Goal: Task Accomplishment & Management: Complete application form

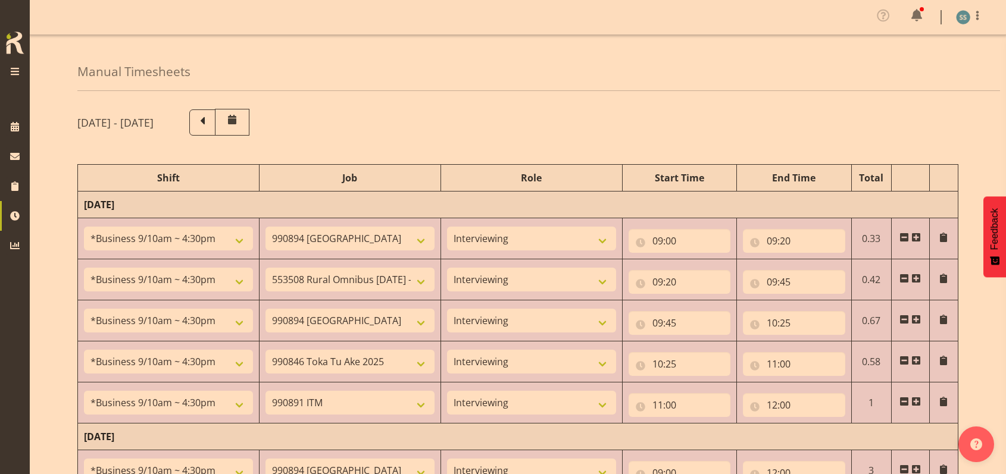
select select "26078"
select select "10576"
select select "47"
select select "26078"
select select "10536"
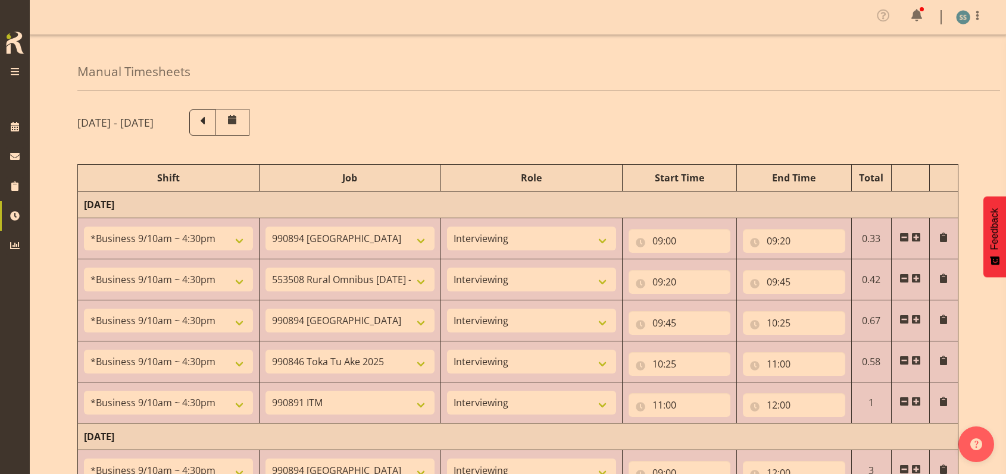
select select "47"
select select "26078"
select select "10576"
select select "47"
select select "26078"
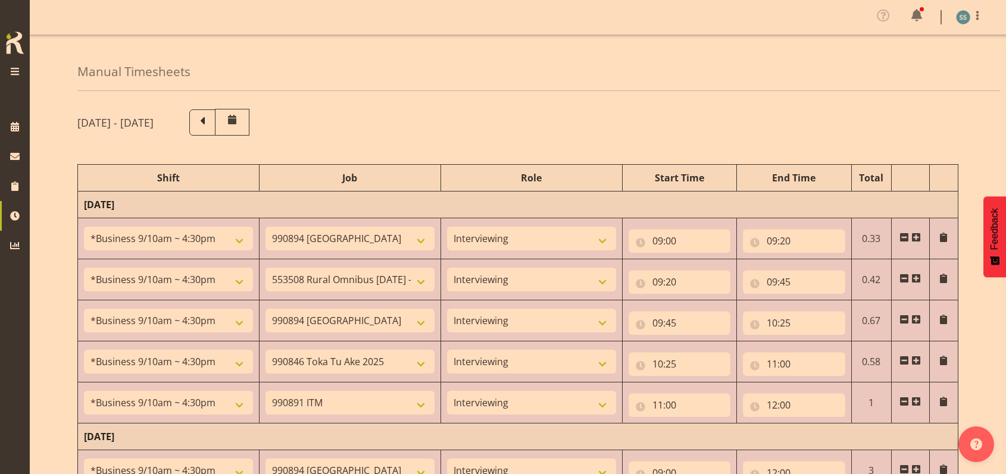
select select "9426"
select select "47"
select select "26078"
select select "10549"
select select "47"
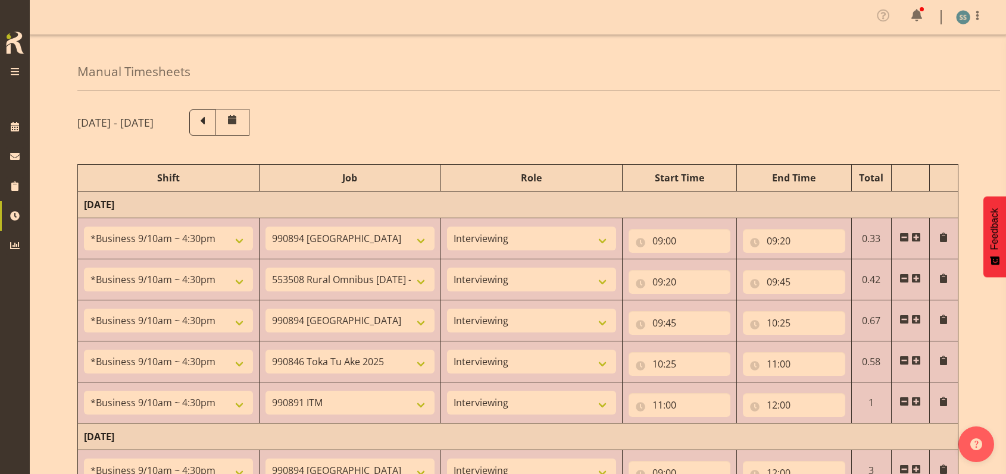
select select "26078"
select select "10576"
select select "47"
select select "48116"
select select "9426"
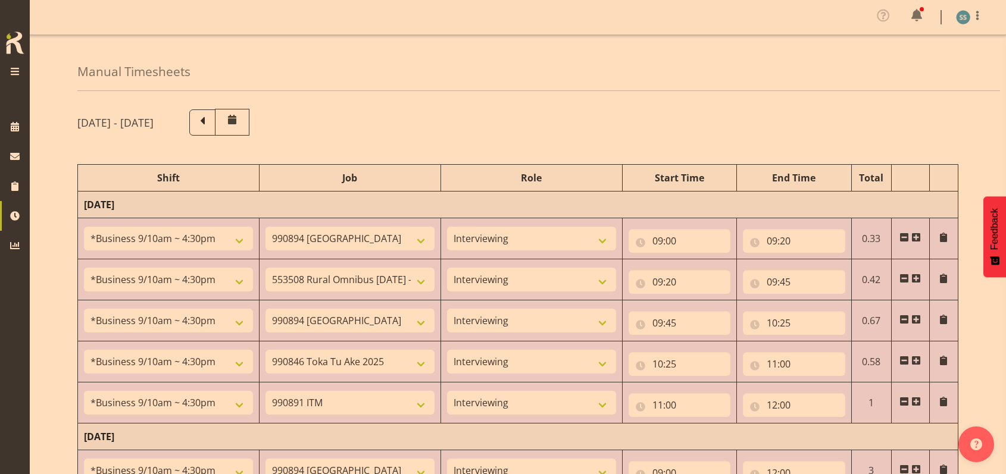
select select "47"
select select "56692"
select select "10499"
select select "47"
select select "26078"
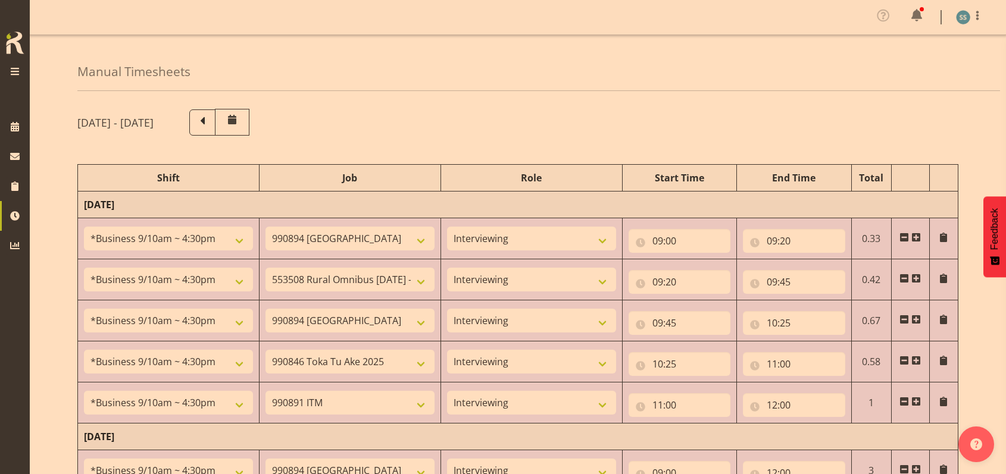
select select "9426"
select select "47"
select select "26078"
select select "10527"
select select "47"
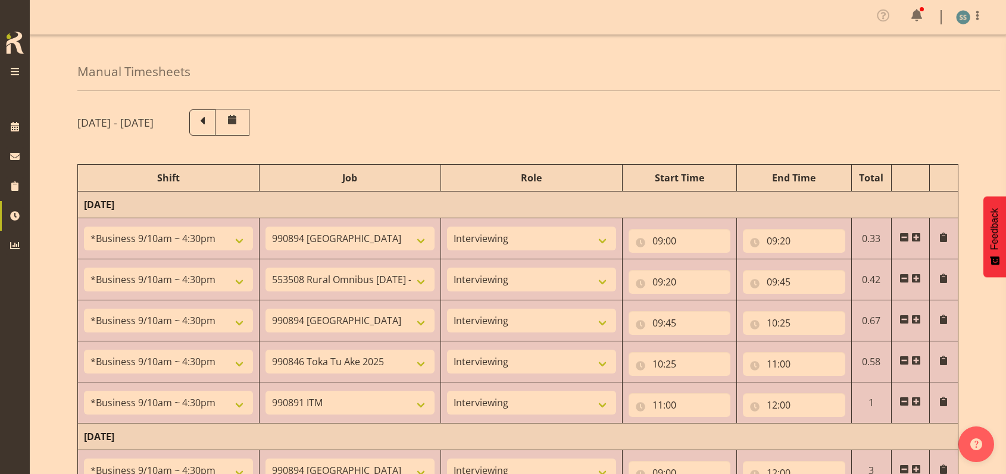
select select "26078"
select select "9426"
select select "47"
select select "48116"
select select "9636"
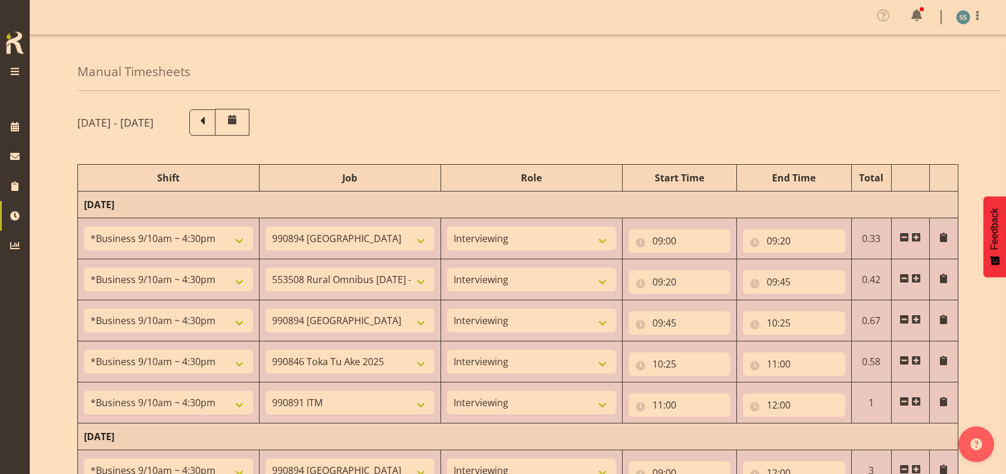
select select "47"
select select "48116"
select select "9426"
select select "47"
select select "48116"
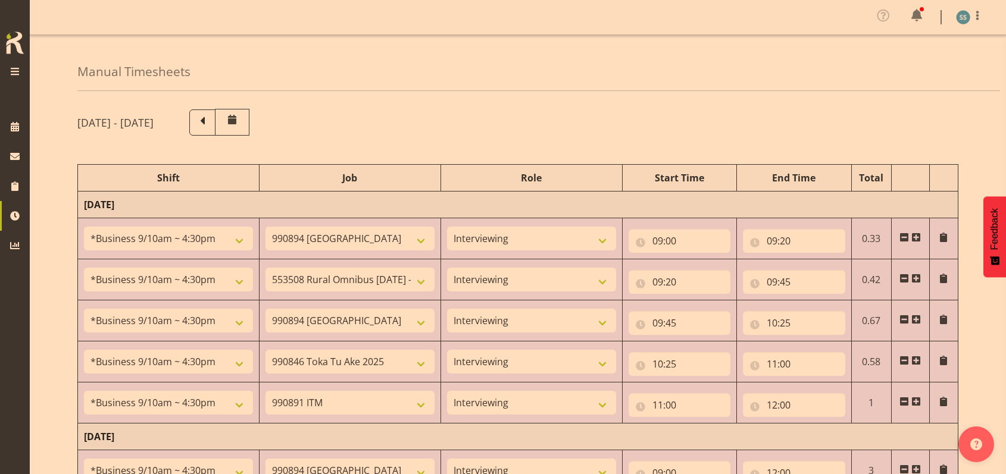
select select "9636"
select select "47"
select select "18"
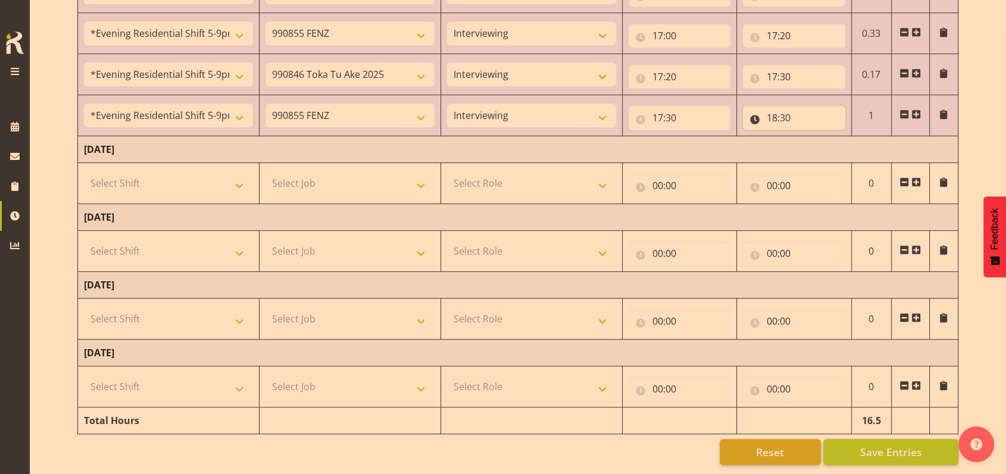
click at [786, 106] on input "18:30" at bounding box center [794, 118] width 102 height 24
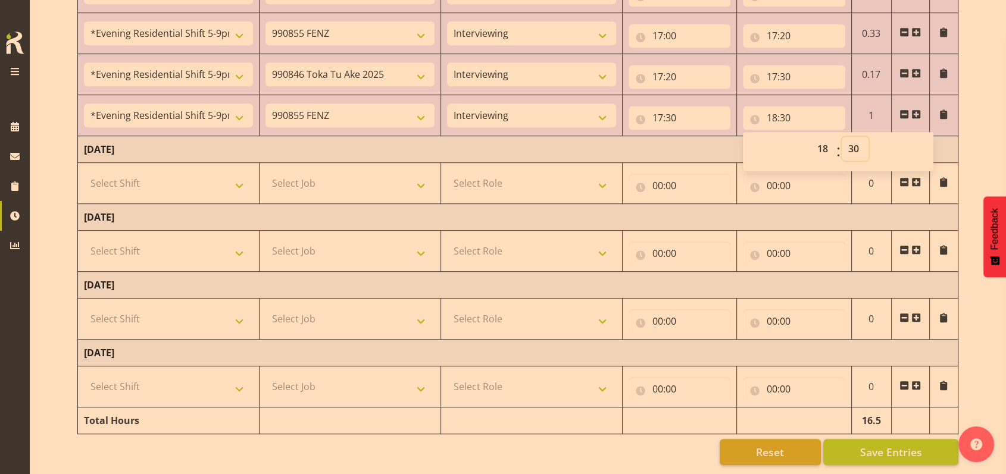
click at [856, 137] on select "00 01 02 03 04 05 06 07 08 09 10 11 12 13 14 15 16 17 18 19 20 21 22 23 24 25 2…" at bounding box center [855, 149] width 27 height 24
click at [863, 137] on select "00 01 02 03 04 05 06 07 08 09 10 11 12 13 14 15 16 17 18 19 20 21 22 23 24 25 2…" at bounding box center [855, 149] width 27 height 24
select select "45"
click at [842, 137] on select "00 01 02 03 04 05 06 07 08 09 10 11 12 13 14 15 16 17 18 19 20 21 22 23 24 25 2…" at bounding box center [855, 149] width 27 height 24
type input "18:45"
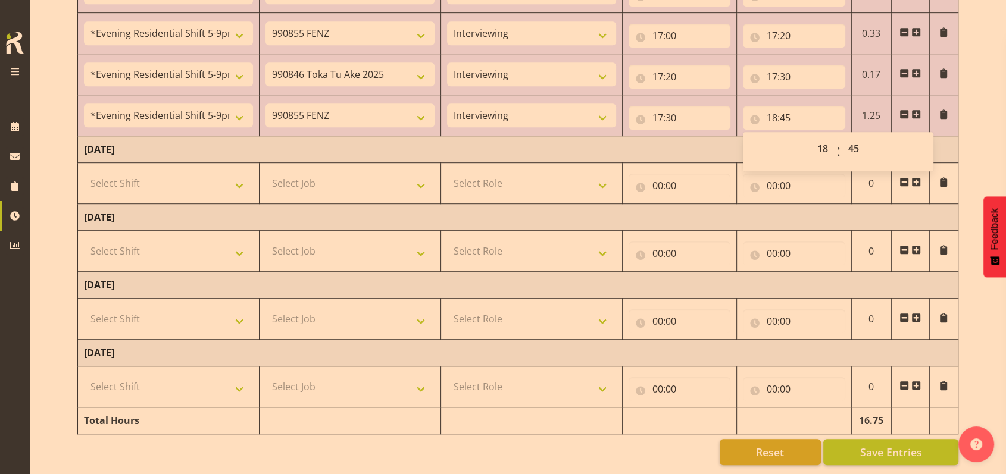
click at [917, 110] on span at bounding box center [916, 115] width 10 height 10
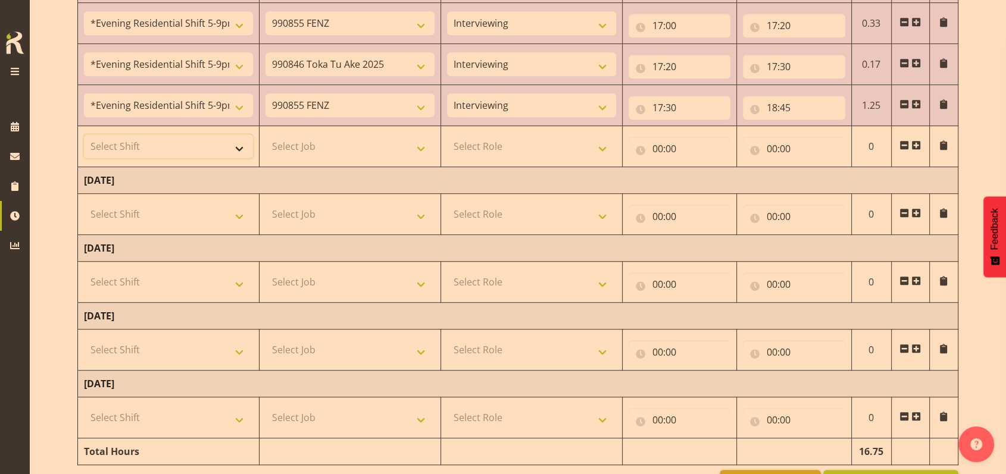
click at [241, 146] on select "Select Shift !!Weekend Residential (Roster IT Shift Label) *Business 9/10am ~ 4…" at bounding box center [168, 147] width 169 height 24
click at [438, 351] on td "Select Job 550060 IF Admin 553492 World Poll Aus Wave 2 Main 2025 553493 World …" at bounding box center [350, 350] width 182 height 41
click at [483, 352] on select "Select Role Briefing Interviewing" at bounding box center [531, 350] width 169 height 24
click at [240, 143] on select "Select Shift !!Weekend Residential (Roster IT Shift Label) *Business 9/10am ~ 4…" at bounding box center [168, 147] width 169 height 24
select select "48116"
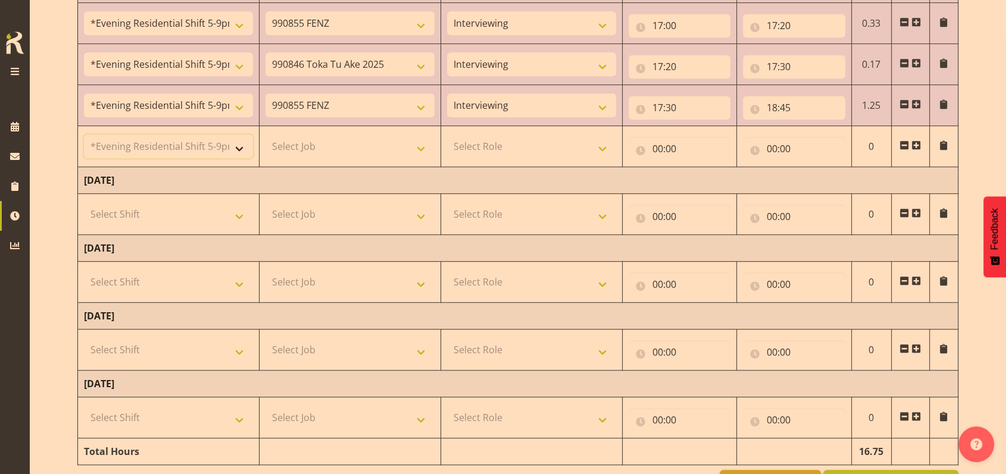
click at [84, 135] on select "Select Shift !!Weekend Residential (Roster IT Shift Label) *Business 9/10am ~ 4…" at bounding box center [168, 147] width 169 height 24
click at [427, 145] on select "Select Job 550060 IF Admin 553492 World Poll Aus Wave 2 Main 2025 553493 World …" at bounding box center [349, 147] width 169 height 24
select select "9426"
click at [265, 135] on select "Select Job 550060 IF Admin 553492 World Poll Aus Wave 2 Main 2025 553493 World …" at bounding box center [349, 147] width 169 height 24
click at [602, 149] on select "Select Role Briefing Interviewing" at bounding box center [531, 147] width 169 height 24
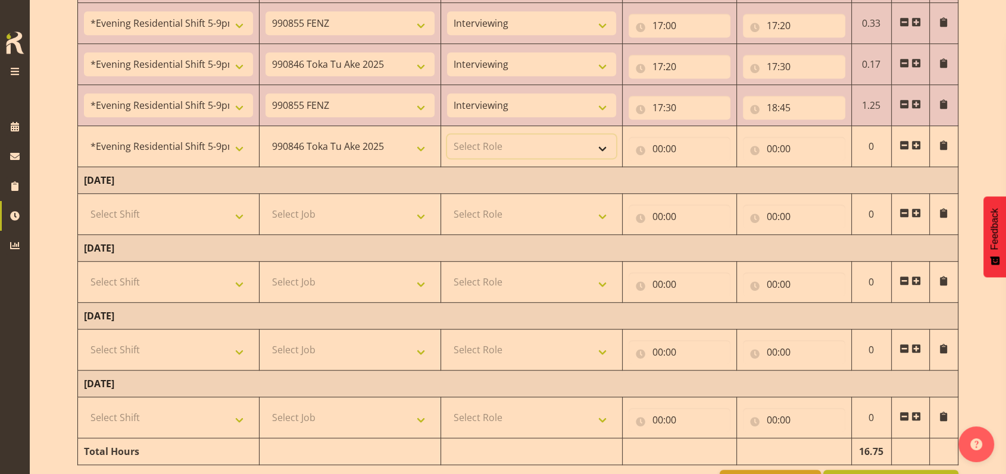
select select "47"
click at [447, 135] on select "Select Role Briefing Interviewing" at bounding box center [531, 147] width 169 height 24
click at [654, 145] on input "00:00" at bounding box center [680, 149] width 102 height 24
click at [714, 178] on select "00 01 02 03 04 05 06 07 08 09 10 11 12 13 14 15 16 17 18 19 20 21 22 23" at bounding box center [709, 180] width 27 height 24
select select "18"
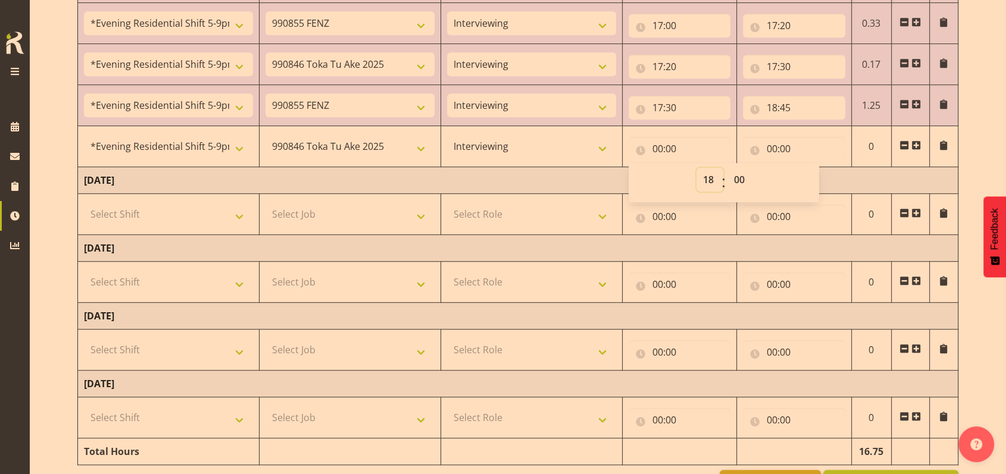
click at [696, 168] on select "00 01 02 03 04 05 06 07 08 09 10 11 12 13 14 15 16 17 18 19 20 21 22 23" at bounding box center [709, 180] width 27 height 24
type input "18:00"
click at [742, 171] on select "00 01 02 03 04 05 06 07 08 09 10 11 12 13 14 15 16 17 18 19 20 21 22 23 24 25 2…" at bounding box center [740, 180] width 27 height 24
select select "46"
click at [727, 168] on select "00 01 02 03 04 05 06 07 08 09 10 11 12 13 14 15 16 17 18 19 20 21 22 23 24 25 2…" at bounding box center [740, 180] width 27 height 24
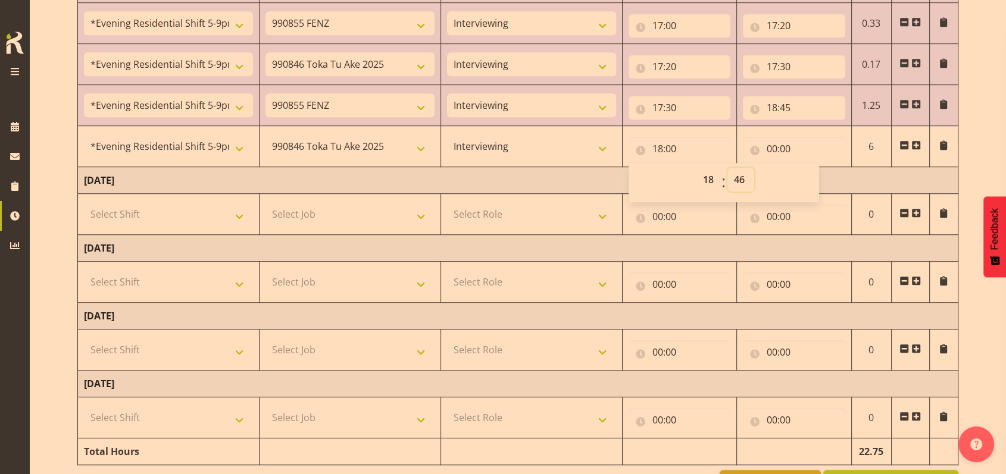
type input "18:46"
click at [736, 176] on select "00 01 02 03 04 05 06 07 08 09 10 11 12 13 14 15 16 17 18 19 20 21 22 23 24 25 2…" at bounding box center [740, 180] width 27 height 24
select select "45"
click at [727, 168] on select "00 01 02 03 04 05 06 07 08 09 10 11 12 13 14 15 16 17 18 19 20 21 22 23 24 25 2…" at bounding box center [740, 180] width 27 height 24
type input "18:45"
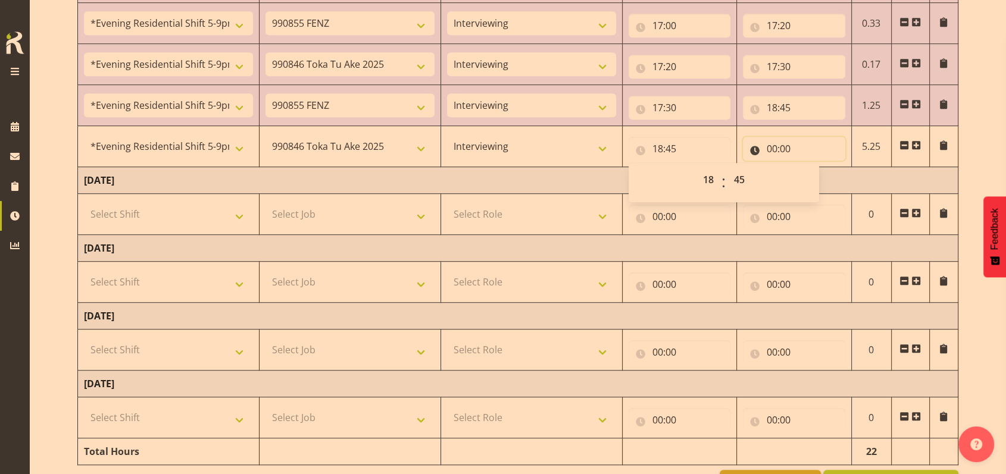
click at [775, 145] on input "00:00" at bounding box center [794, 149] width 102 height 24
click at [825, 174] on select "00 01 02 03 04 05 06 07 08 09 10 11 12 13 14 15 16 17 18 19 20 21 22 23" at bounding box center [824, 180] width 27 height 24
select select "19"
click at [811, 168] on select "00 01 02 03 04 05 06 07 08 09 10 11 12 13 14 15 16 17 18 19 20 21 22 23" at bounding box center [824, 180] width 27 height 24
type input "19:00"
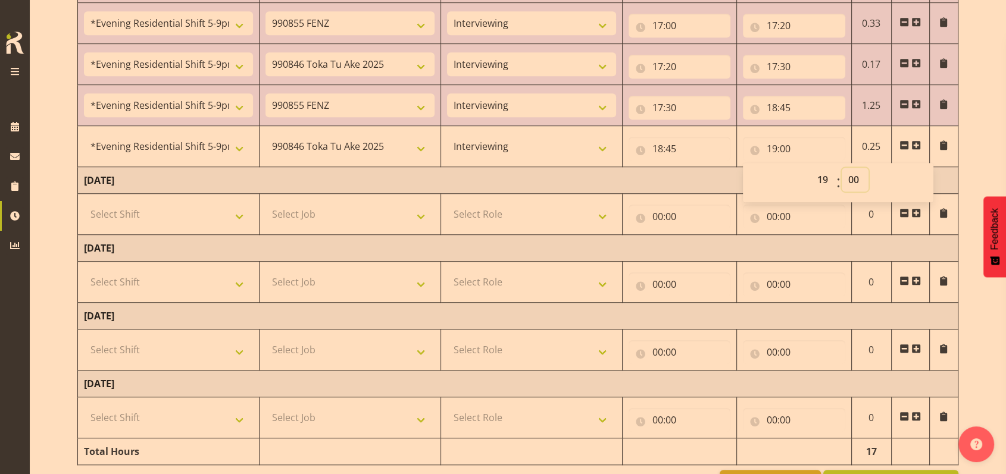
click at [858, 177] on select "00 01 02 03 04 05 06 07 08 09 10 11 12 13 14 15 16 17 18 19 20 21 22 23 24 25 2…" at bounding box center [855, 180] width 27 height 24
select select "20"
click at [842, 168] on select "00 01 02 03 04 05 06 07 08 09 10 11 12 13 14 15 16 17 18 19 20 21 22 23 24 25 2…" at bounding box center [855, 180] width 27 height 24
type input "19:20"
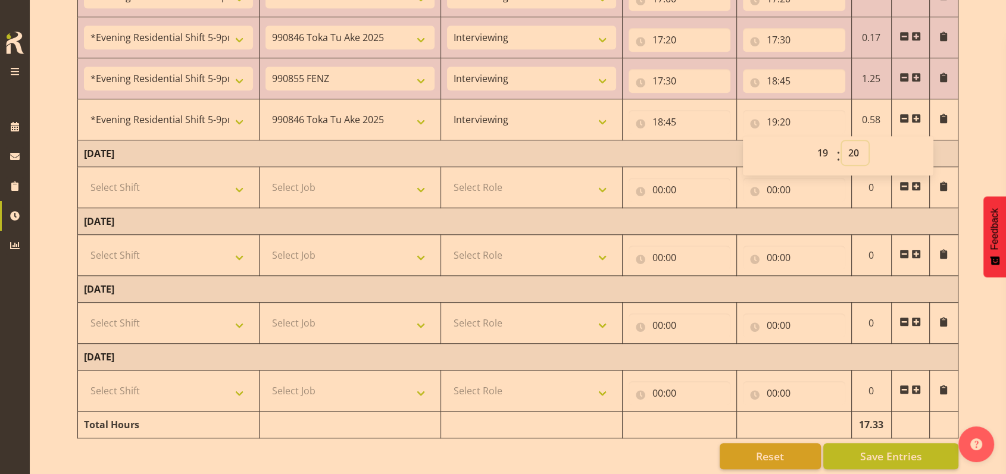
scroll to position [762, 0]
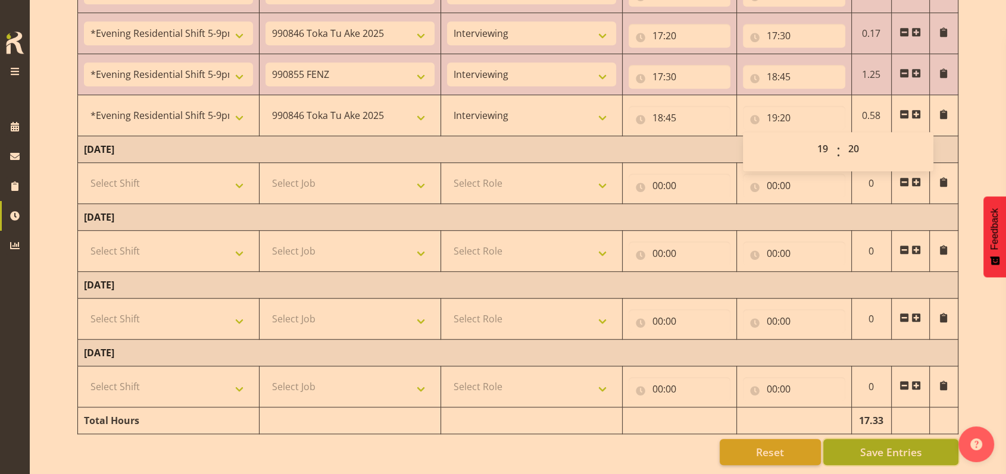
click at [890, 445] on span "Save Entries" at bounding box center [891, 452] width 62 height 15
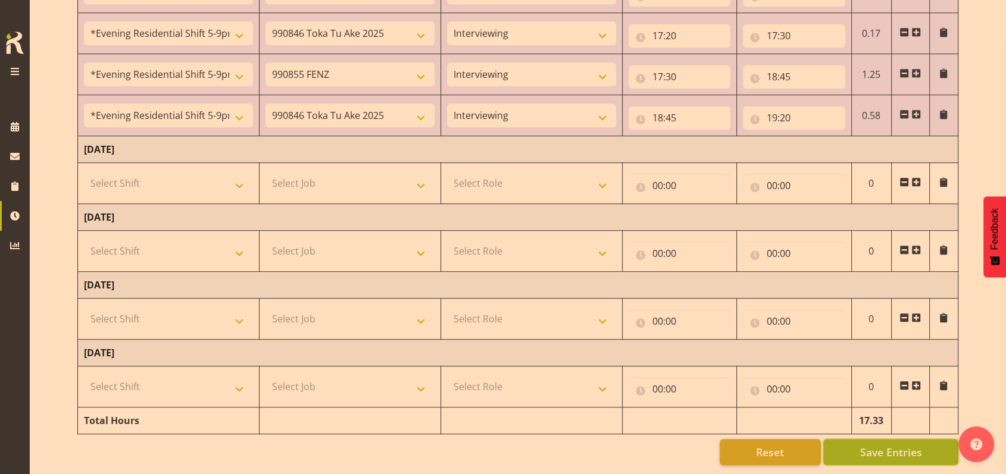
click at [898, 445] on span "Save Entries" at bounding box center [891, 452] width 62 height 15
click at [916, 110] on span at bounding box center [916, 115] width 10 height 10
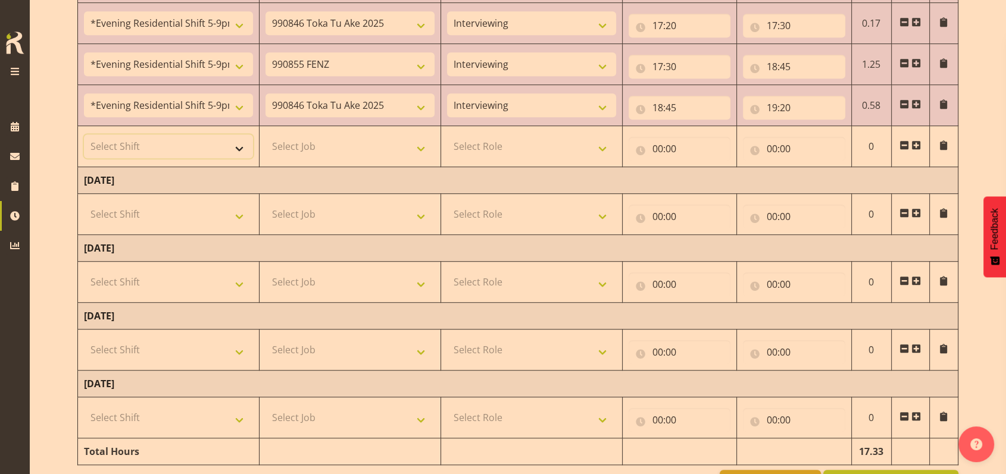
click at [239, 151] on select "Select Shift !!Weekend Residential (Roster IT Shift Label) *Business 9/10am ~ 4…" at bounding box center [168, 147] width 169 height 24
select select "48116"
click at [84, 135] on select "Select Shift !!Weekend Residential (Roster IT Shift Label) *Business 9/10am ~ 4…" at bounding box center [168, 147] width 169 height 24
click at [420, 142] on select "Select Job 550060 IF Admin 553492 World Poll Aus Wave 2 Main 2025 553493 World …" at bounding box center [349, 147] width 169 height 24
select select "9636"
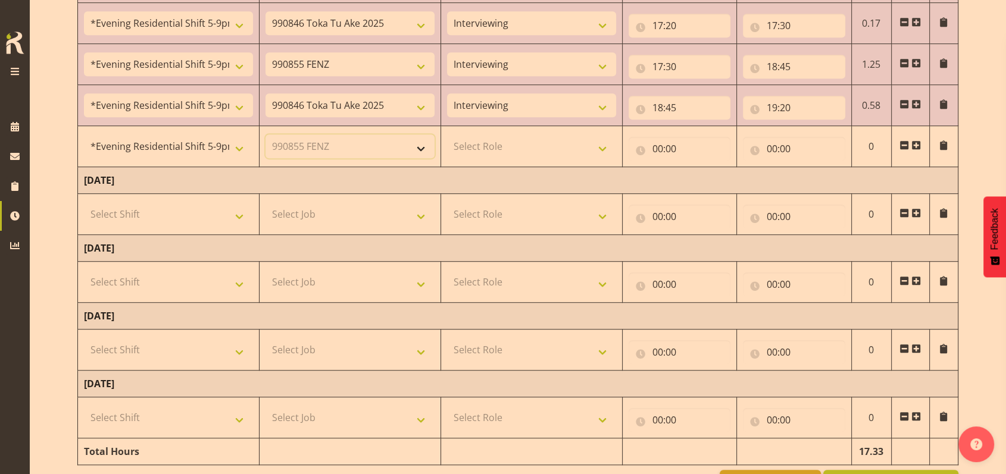
click at [265, 135] on select "Select Job 550060 IF Admin 553492 World Poll Aus Wave 2 Main 2025 553493 World …" at bounding box center [349, 147] width 169 height 24
click at [605, 145] on select "Select Role Briefing Interviewing" at bounding box center [531, 147] width 169 height 24
select select "47"
click at [447, 135] on select "Select Role Briefing Interviewing" at bounding box center [531, 147] width 169 height 24
click at [660, 145] on input "00:00" at bounding box center [680, 149] width 102 height 24
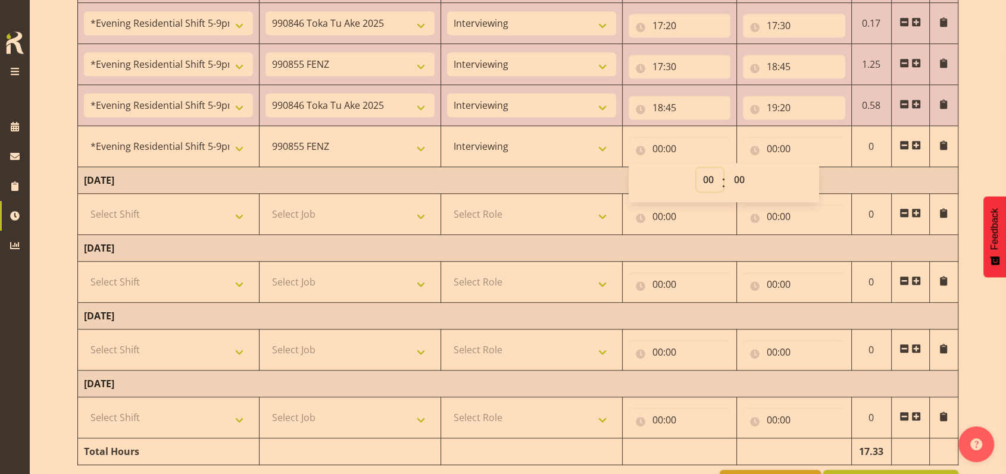
click at [711, 174] on select "00 01 02 03 04 05 06 07 08 09 10 11 12 13 14 15 16 17 18 19 20 21 22 23" at bounding box center [709, 180] width 27 height 24
select select "19"
click at [696, 168] on select "00 01 02 03 04 05 06 07 08 09 10 11 12 13 14 15 16 17 18 19 20 21 22 23" at bounding box center [709, 180] width 27 height 24
type input "19:00"
click at [733, 177] on select "00 01 02 03 04 05 06 07 08 09 10 11 12 13 14 15 16 17 18 19 20 21 22 23 24 25 2…" at bounding box center [740, 180] width 27 height 24
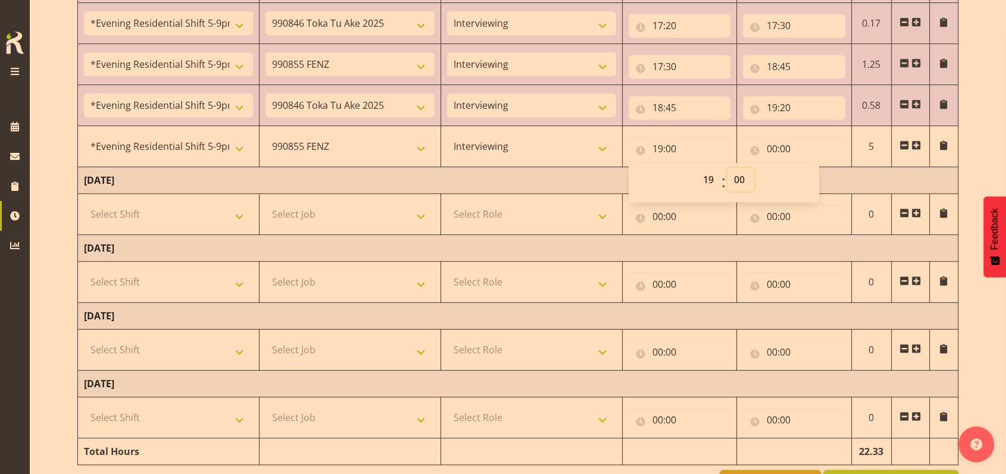
select select "20"
click at [727, 168] on select "00 01 02 03 04 05 06 07 08 09 10 11 12 13 14 15 16 17 18 19 20 21 22 23 24 25 2…" at bounding box center [740, 180] width 27 height 24
type input "19:20"
click at [772, 147] on input "00:00" at bounding box center [794, 149] width 102 height 24
click at [823, 177] on select "00 01 02 03 04 05 06 07 08 09 10 11 12 13 14 15 16 17 18 19 20 21 22 23" at bounding box center [824, 180] width 27 height 24
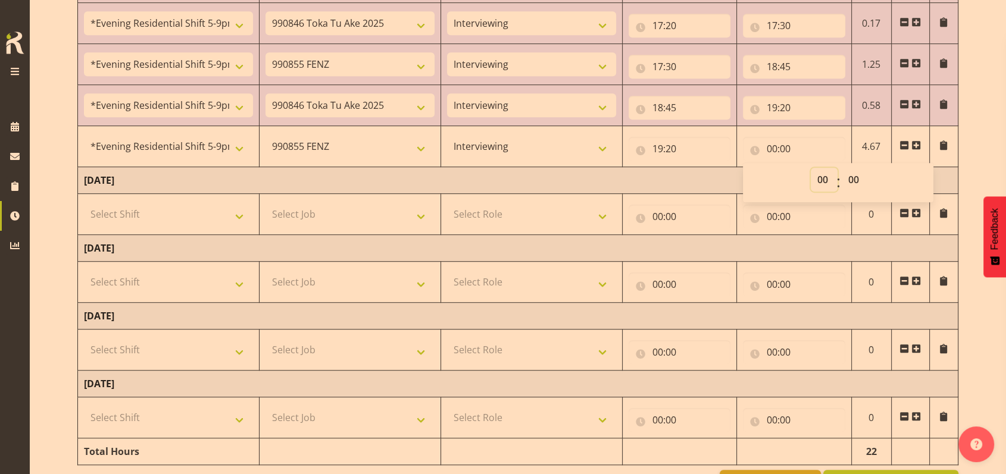
select select "20"
click at [811, 168] on select "00 01 02 03 04 05 06 07 08 09 10 11 12 13 14 15 16 17 18 19 20 21 22 23" at bounding box center [824, 180] width 27 height 24
type input "20:00"
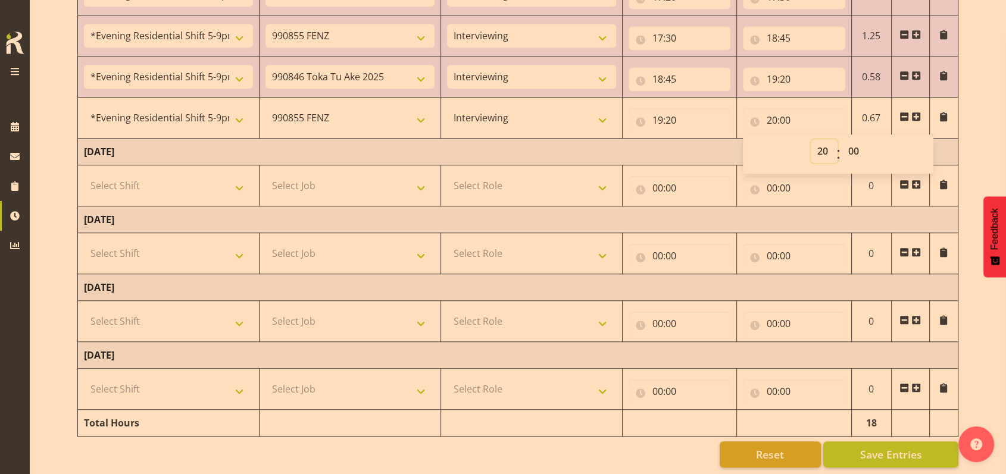
scroll to position [803, 0]
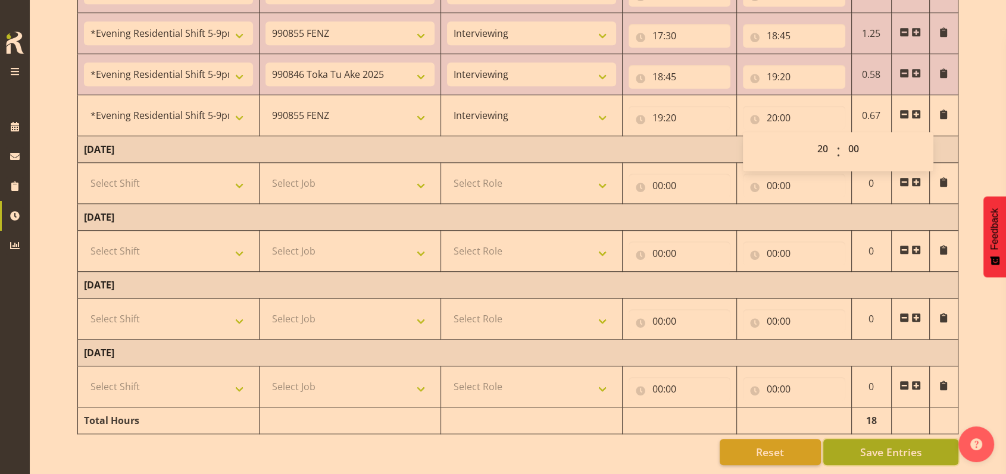
click at [899, 445] on span "Save Entries" at bounding box center [891, 452] width 62 height 15
